Goal: Information Seeking & Learning: Understand process/instructions

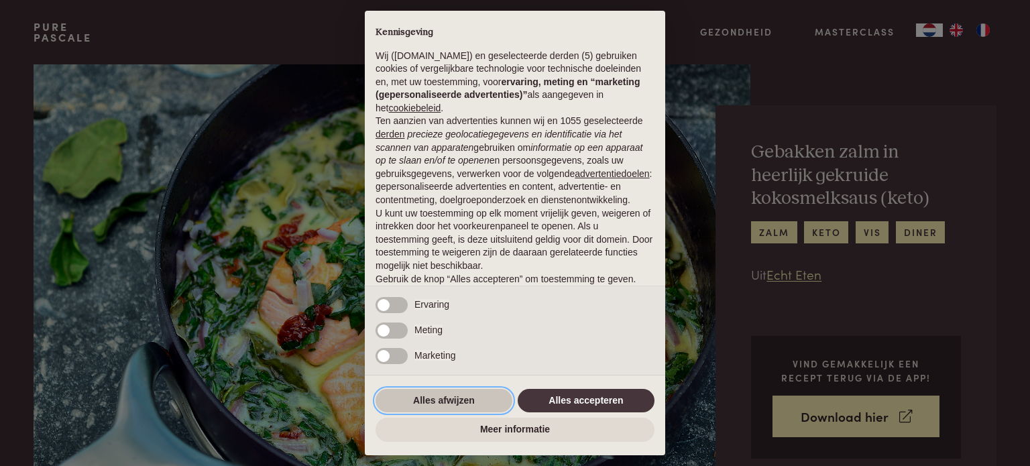
click at [435, 391] on button "Alles afwijzen" at bounding box center [444, 401] width 137 height 24
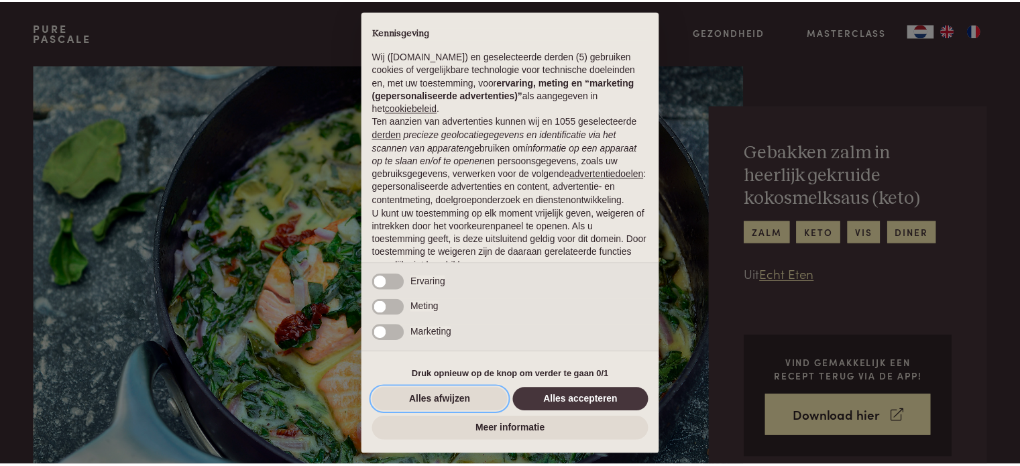
scroll to position [72, 0]
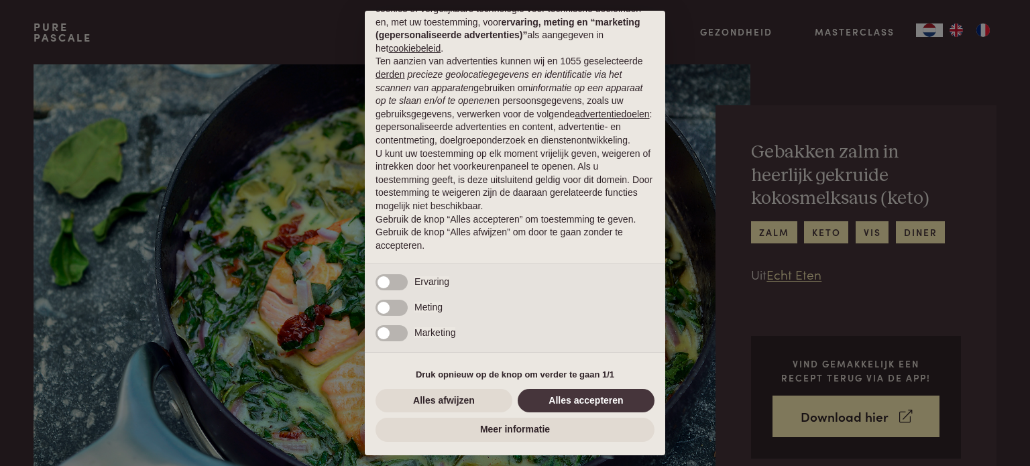
click at [782, 78] on div "× Kennisgeving Wij ([DOMAIN_NAME]) en geselecteerde derden (5) gebruiken cookie…" at bounding box center [515, 233] width 1030 height 466
click at [413, 407] on button "Alles afwijzen" at bounding box center [444, 401] width 137 height 24
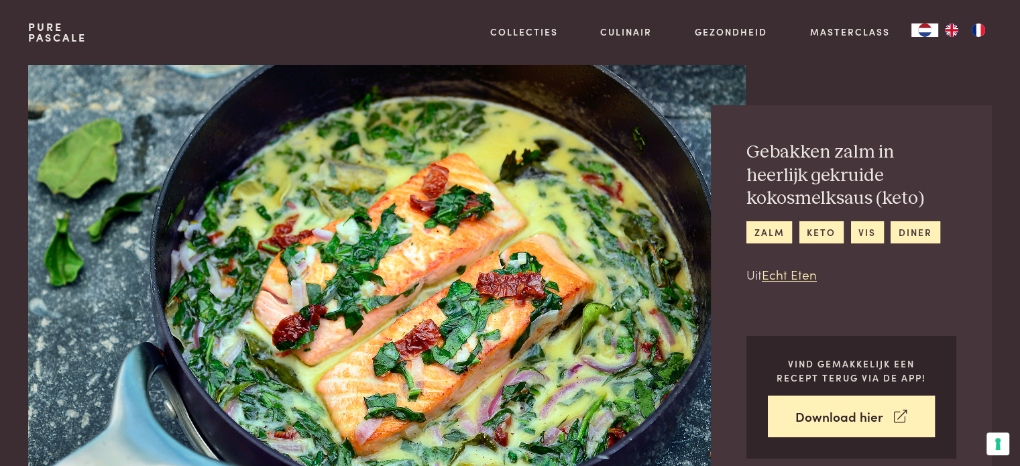
click at [413, 407] on img at bounding box center [386, 279] width 717 height 431
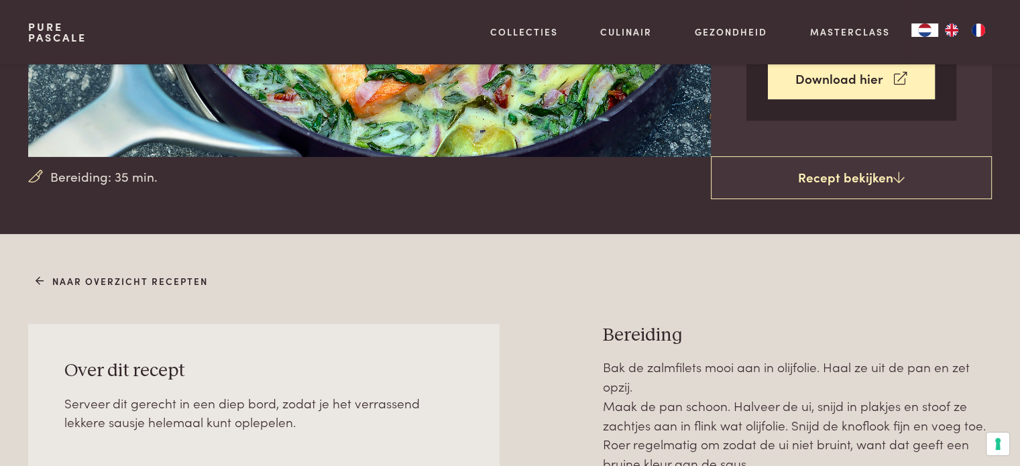
scroll to position [345, 0]
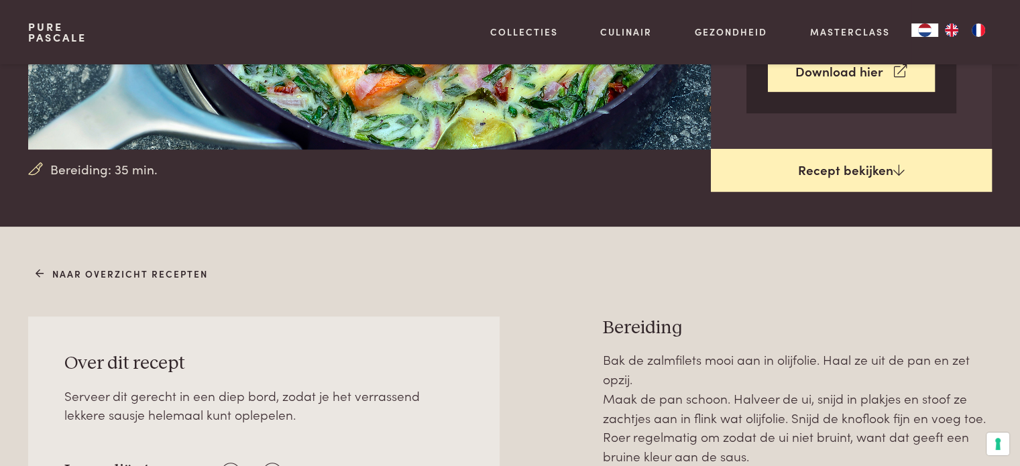
click at [884, 172] on link "Recept bekijken" at bounding box center [851, 170] width 281 height 43
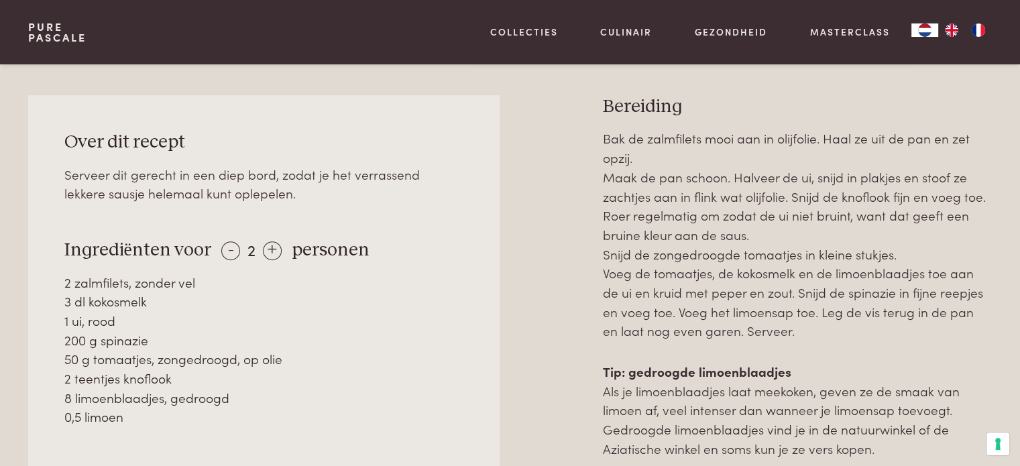
scroll to position [571, 0]
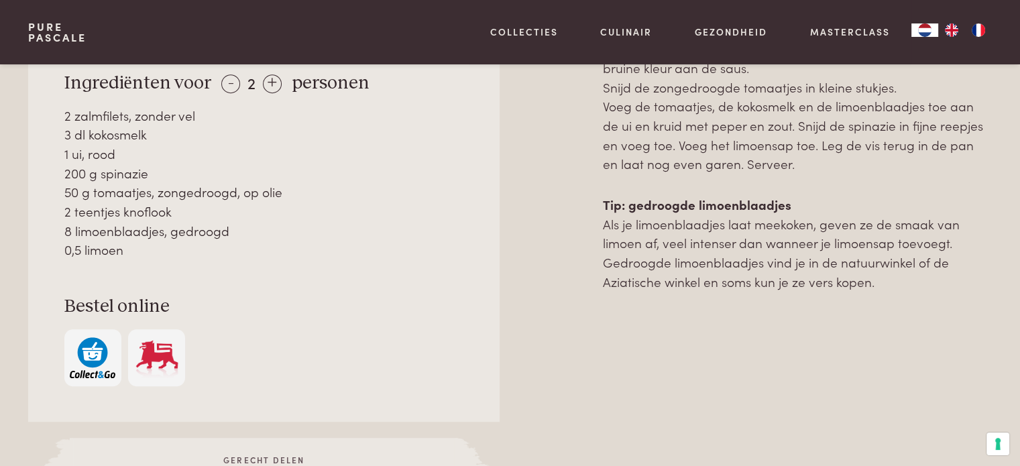
scroll to position [783, 0]
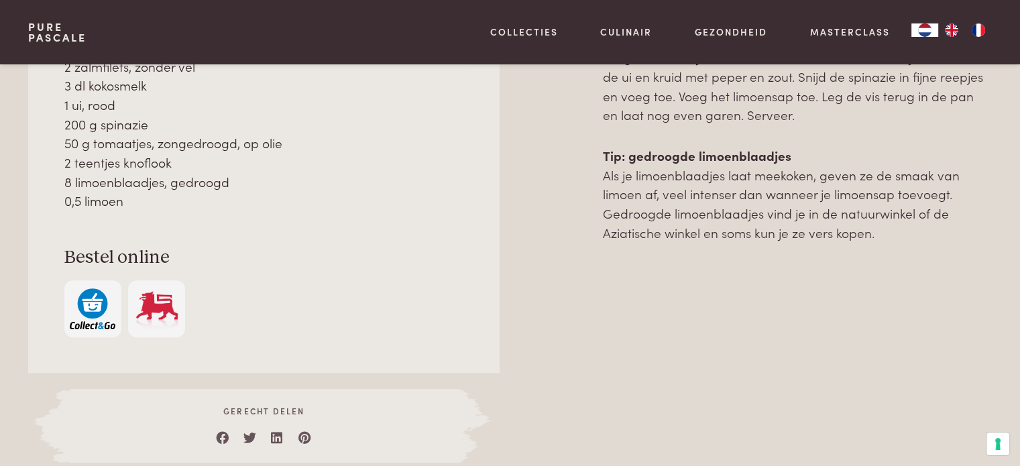
drag, startPoint x: 58, startPoint y: 228, endPoint x: 928, endPoint y: 225, distance: 869.7
click at [928, 225] on div "Over dit recept Serveer dit gerecht in een diep bord, zodat je het verrassend l…" at bounding box center [509, 170] width 963 height 583
click at [839, 194] on p "Tip: gedroogde limoenblaadjes Als je limoenblaadjes laat meekoken, geven ze de …" at bounding box center [797, 194] width 389 height 96
